Goal: Navigation & Orientation: Find specific page/section

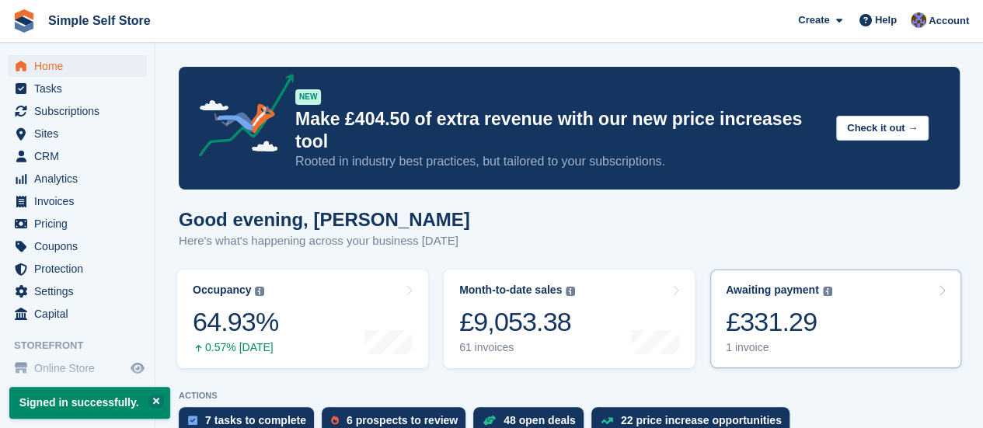
click at [751, 341] on div "1 invoice" at bounding box center [779, 347] width 106 height 13
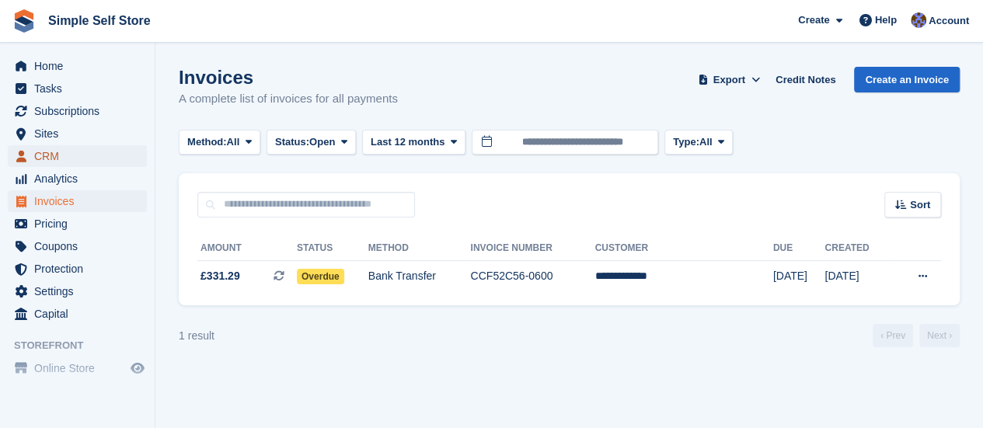
click at [47, 155] on span "CRM" at bounding box center [80, 156] width 93 height 22
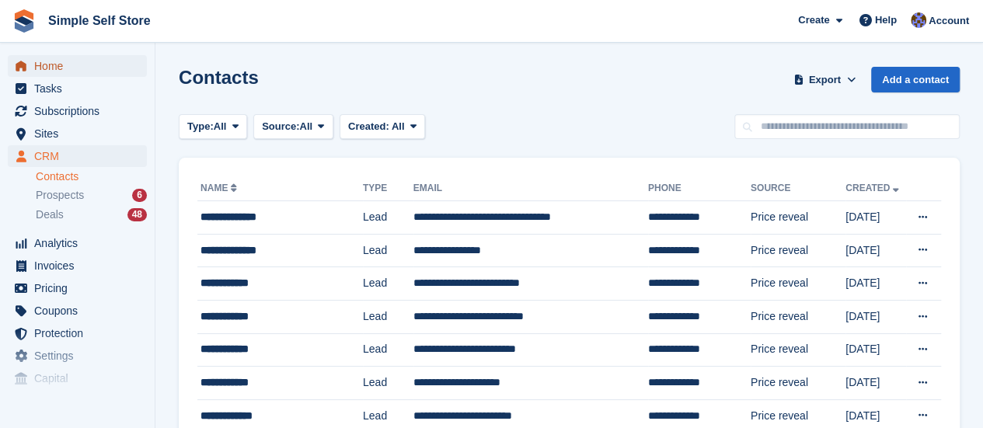
click at [46, 60] on span "Home" at bounding box center [80, 66] width 93 height 22
